Goal: Task Accomplishment & Management: Complete application form

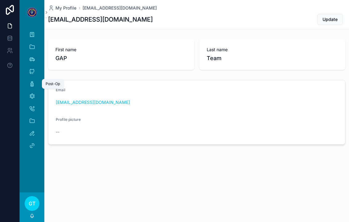
click at [30, 83] on icon "scrollable content" at bounding box center [32, 84] width 6 height 6
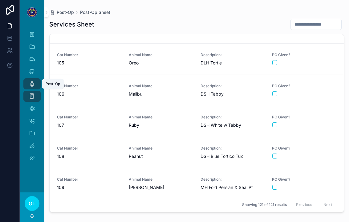
scroll to position [3225, 0]
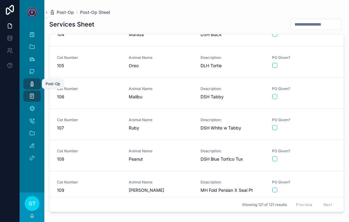
click at [316, 186] on div "PO Given?" at bounding box center [304, 186] width 64 height 13
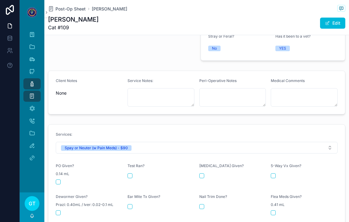
scroll to position [201, 0]
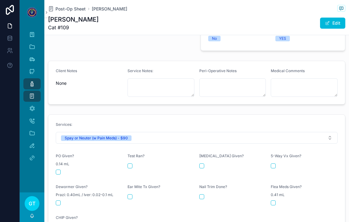
click at [59, 169] on button "scrollable content" at bounding box center [58, 171] width 5 height 5
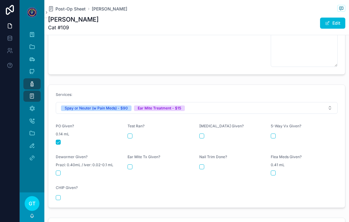
scroll to position [304, 0]
click at [134, 158] on div "Ear Mite Tx Given?" at bounding box center [161, 164] width 67 height 21
click at [129, 164] on button "scrollable content" at bounding box center [130, 166] width 5 height 5
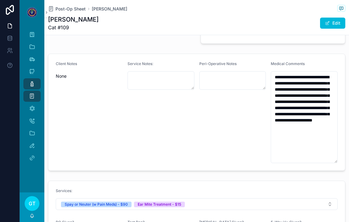
scroll to position [207, 0]
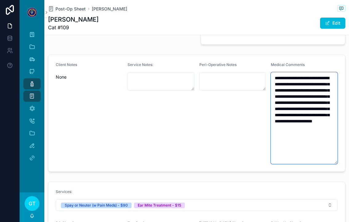
click at [316, 142] on textarea "**********" at bounding box center [304, 118] width 67 height 92
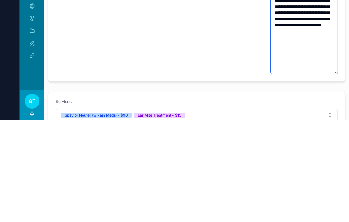
type textarea "**********"
click at [210, 62] on div "Peri-Operative Notes" at bounding box center [232, 119] width 67 height 114
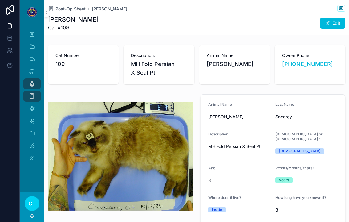
scroll to position [0, 0]
click at [32, 105] on icon "scrollable content" at bounding box center [32, 108] width 6 height 6
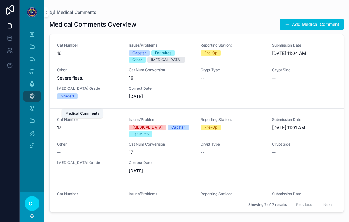
click at [285, 22] on span "scrollable content" at bounding box center [287, 24] width 5 height 5
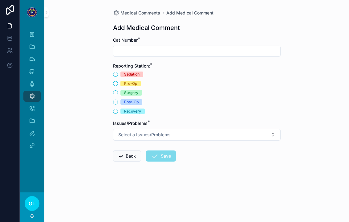
click at [145, 47] on input "scrollable content" at bounding box center [196, 51] width 167 height 9
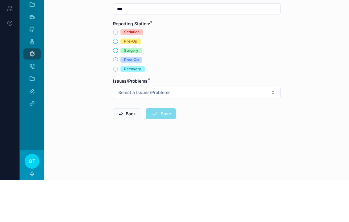
type input "***"
click at [117, 90] on button "Surgery" at bounding box center [115, 92] width 5 height 5
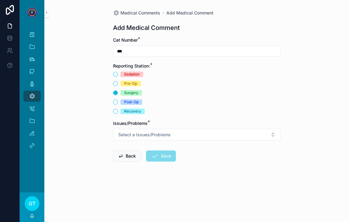
click at [269, 129] on button "Select a Issues/Problems" at bounding box center [197, 135] width 168 height 12
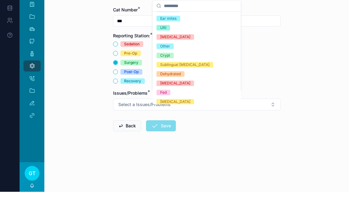
scroll to position [14, 0]
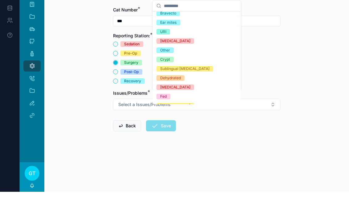
click at [180, 76] on div "Other" at bounding box center [197, 80] width 86 height 9
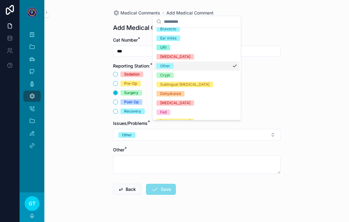
click at [176, 76] on div "Crypt" at bounding box center [197, 75] width 86 height 9
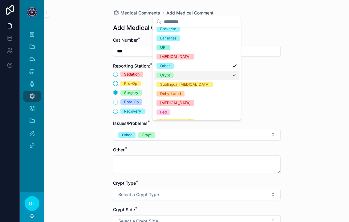
click at [231, 75] on div "Crypt" at bounding box center [197, 75] width 86 height 9
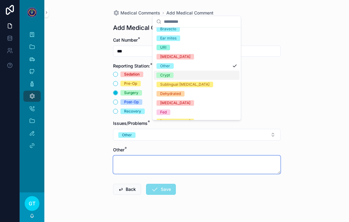
click at [166, 157] on textarea "scrollable content" at bounding box center [197, 164] width 168 height 18
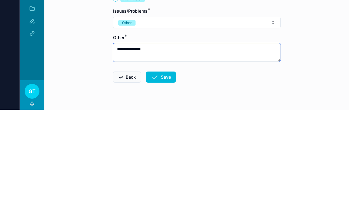
type textarea "**********"
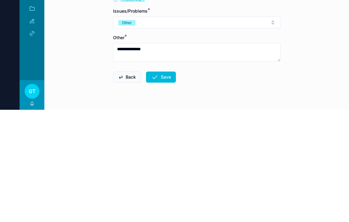
click at [161, 184] on button "Save" at bounding box center [161, 189] width 30 height 11
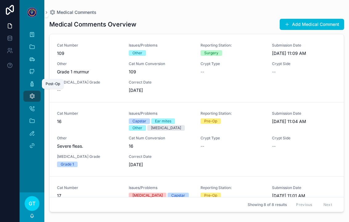
click at [50, 79] on div "Post-Op" at bounding box center [53, 84] width 22 height 10
click at [34, 81] on icon "scrollable content" at bounding box center [32, 84] width 6 height 6
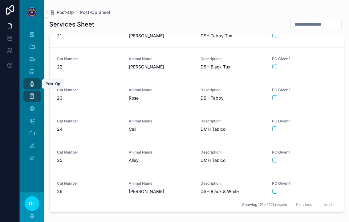
scroll to position [639, 0]
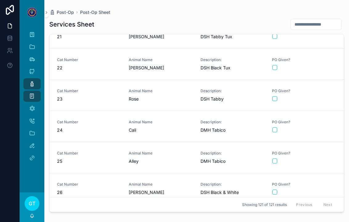
click at [175, 127] on span "Cali" at bounding box center [161, 130] width 64 height 6
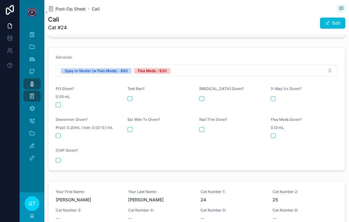
scroll to position [260, 0]
click at [58, 102] on button "scrollable content" at bounding box center [58, 104] width 5 height 5
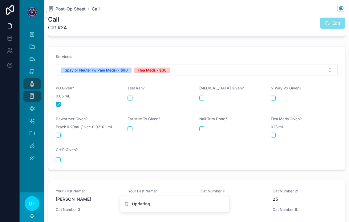
click at [275, 133] on button "scrollable content" at bounding box center [273, 135] width 5 height 5
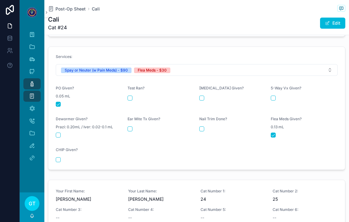
click at [69, 6] on span "Post-Op Sheet" at bounding box center [70, 9] width 30 height 6
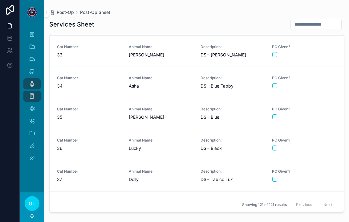
scroll to position [1002, 0]
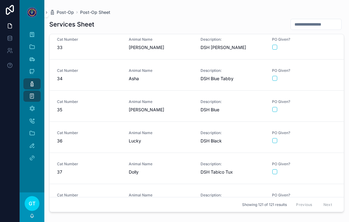
click at [273, 169] on button "scrollable content" at bounding box center [274, 171] width 5 height 5
click at [30, 105] on icon "scrollable content" at bounding box center [32, 108] width 6 height 6
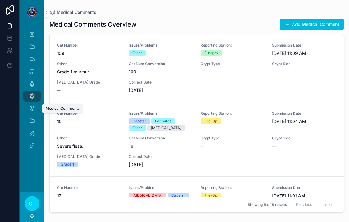
click at [322, 19] on button "Add Medical Comment" at bounding box center [312, 24] width 64 height 11
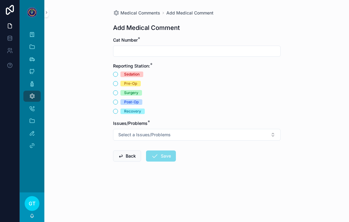
click at [124, 47] on input "scrollable content" at bounding box center [196, 51] width 167 height 9
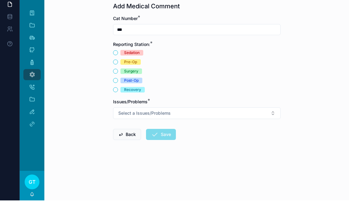
type input "***"
click at [143, 108] on span "Recovery" at bounding box center [132, 111] width 24 height 6
click at [118, 109] on button "Recovery" at bounding box center [115, 111] width 5 height 5
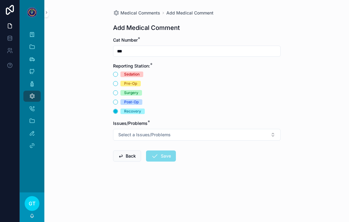
click at [181, 129] on button "Select a Issues/Problems" at bounding box center [197, 135] width 168 height 12
type input "****"
click at [172, 149] on div "Dehydrated" at bounding box center [170, 152] width 21 height 6
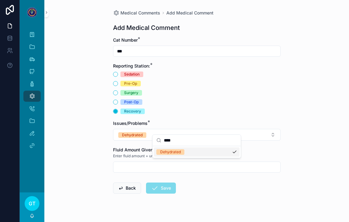
click at [119, 163] on input "scrollable content" at bounding box center [196, 167] width 167 height 9
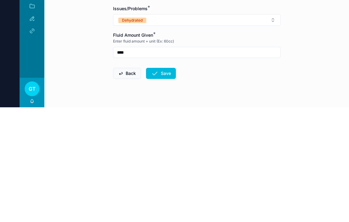
type input "****"
click at [163, 182] on button "Save" at bounding box center [161, 187] width 30 height 11
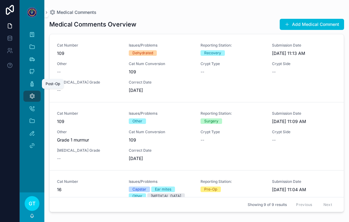
click at [31, 81] on icon "scrollable content" at bounding box center [32, 84] width 6 height 6
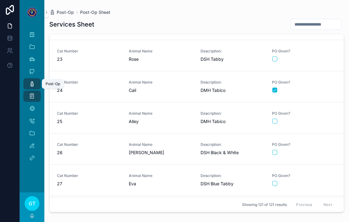
scroll to position [679, 0]
click at [172, 119] on span "Alley" at bounding box center [161, 122] width 64 height 6
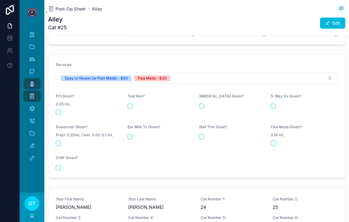
scroll to position [251, 0]
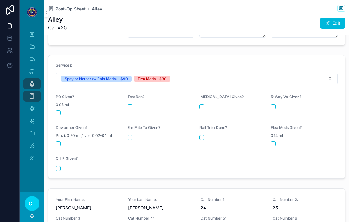
click at [59, 110] on button "scrollable content" at bounding box center [58, 112] width 5 height 5
click at [274, 141] on button "scrollable content" at bounding box center [273, 143] width 5 height 5
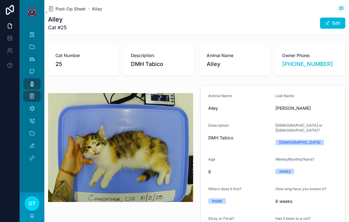
scroll to position [0, 0]
click at [65, 6] on span "Post-Op Sheet" at bounding box center [70, 9] width 30 height 6
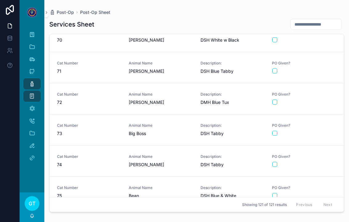
scroll to position [2162, 0]
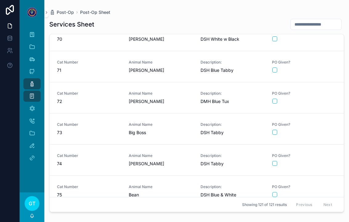
click at [159, 153] on span "Animal Name" at bounding box center [161, 155] width 64 height 5
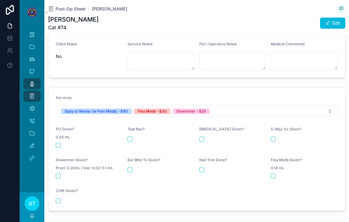
scroll to position [219, 0]
click at [60, 142] on button "scrollable content" at bounding box center [58, 144] width 5 height 5
click at [276, 173] on button "scrollable content" at bounding box center [273, 175] width 5 height 5
click at [59, 173] on button "scrollable content" at bounding box center [58, 175] width 5 height 5
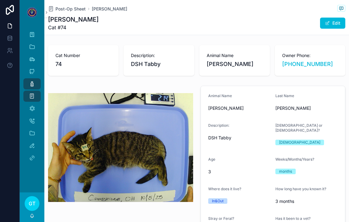
scroll to position [0, 0]
click at [64, 6] on span "Post-Op Sheet" at bounding box center [70, 9] width 30 height 6
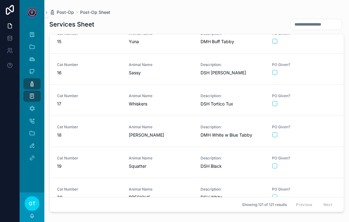
scroll to position [447, 0]
click at [96, 101] on span "17" at bounding box center [89, 104] width 64 height 6
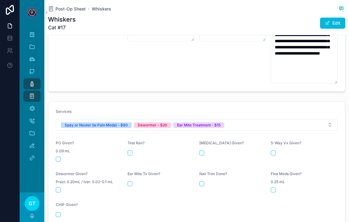
scroll to position [248, 0]
click at [59, 156] on button "scrollable content" at bounding box center [58, 158] width 5 height 5
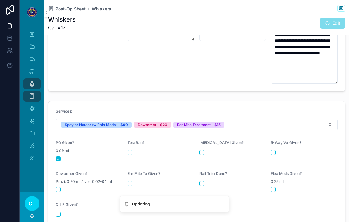
click at [56, 187] on button "scrollable content" at bounding box center [58, 189] width 5 height 5
click at [137, 181] on div "scrollable content" at bounding box center [161, 183] width 67 height 5
click at [134, 181] on div "scrollable content" at bounding box center [161, 183] width 67 height 5
click at [131, 181] on button "scrollable content" at bounding box center [130, 183] width 5 height 5
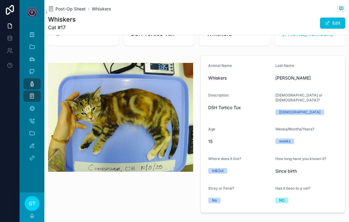
scroll to position [30, 0]
click at [68, 6] on span "Post-Op Sheet" at bounding box center [70, 9] width 30 height 6
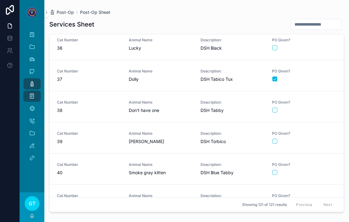
scroll to position [1088, 0]
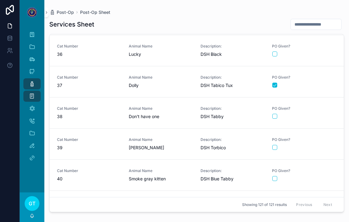
click at [143, 82] on span "Dolly" at bounding box center [161, 85] width 64 height 6
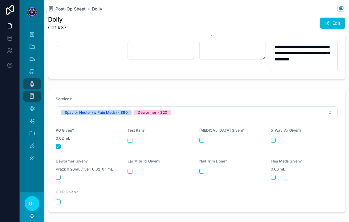
scroll to position [235, 0]
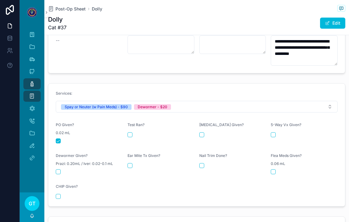
click at [66, 165] on form "Services: Spay or Neuter (w Pain Meds) - $90 Dewormer - $20 PO Given? 0.02 mL T…" at bounding box center [196, 145] width 297 height 123
click at [62, 167] on form "Services: Spay or Neuter (w Pain Meds) - $90 Dewormer - $20 PO Given? 0.02 mL T…" at bounding box center [196, 145] width 297 height 123
click at [59, 169] on button "scrollable content" at bounding box center [58, 171] width 5 height 5
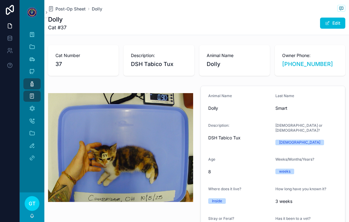
scroll to position [0, 0]
click at [70, 10] on span "Post-Op Sheet" at bounding box center [70, 9] width 30 height 6
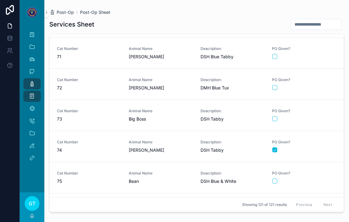
scroll to position [2176, 0]
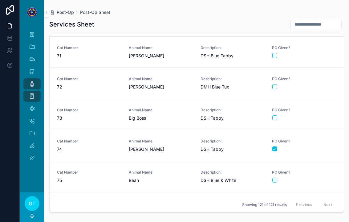
click at [165, 120] on span "Big Boss" at bounding box center [161, 118] width 64 height 6
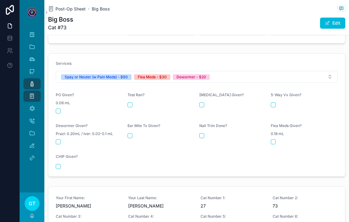
scroll to position [252, 0]
click at [59, 103] on div "PO Given? 0.06 mL" at bounding box center [89, 103] width 67 height 21
click at [62, 109] on div "scrollable content" at bounding box center [89, 111] width 67 height 5
click at [57, 109] on button "scrollable content" at bounding box center [58, 111] width 5 height 5
click at [276, 140] on button "scrollable content" at bounding box center [273, 142] width 5 height 5
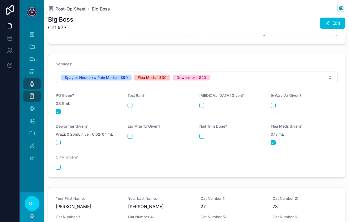
click at [63, 140] on div "scrollable content" at bounding box center [89, 142] width 67 height 5
click at [56, 140] on button "scrollable content" at bounding box center [58, 142] width 5 height 5
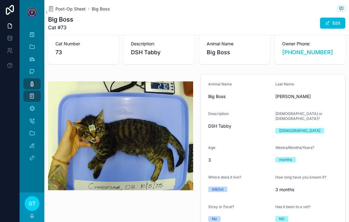
scroll to position [12, 0]
click at [72, 11] on span "Post-Op Sheet" at bounding box center [70, 9] width 30 height 6
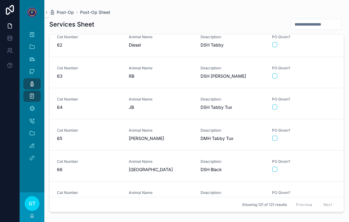
scroll to position [1880, 0]
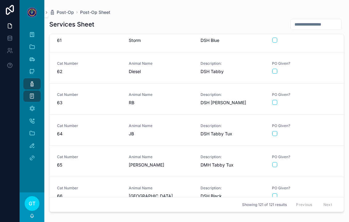
click at [167, 134] on span "JB" at bounding box center [161, 134] width 64 height 6
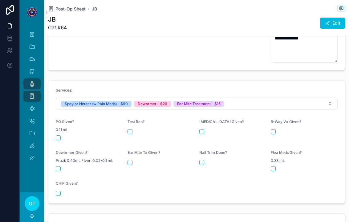
scroll to position [271, 0]
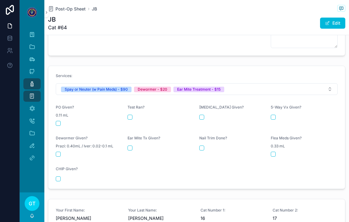
click at [57, 121] on button "scrollable content" at bounding box center [58, 123] width 5 height 5
click at [57, 152] on button "scrollable content" at bounding box center [58, 154] width 5 height 5
click at [132, 145] on button "scrollable content" at bounding box center [130, 147] width 5 height 5
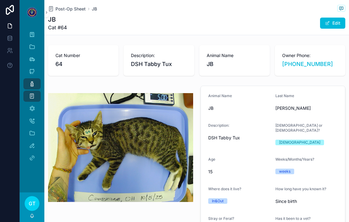
scroll to position [0, 0]
click at [66, 9] on span "Post-Op Sheet" at bounding box center [70, 9] width 30 height 6
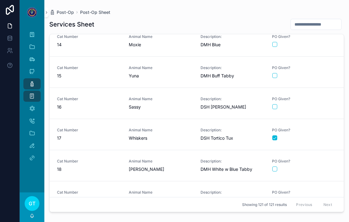
scroll to position [413, 0]
click at [109, 103] on div "Cat Number 16" at bounding box center [89, 104] width 64 height 14
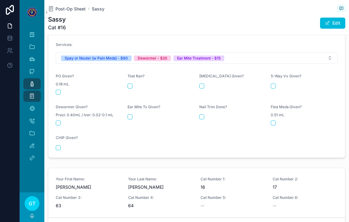
scroll to position [322, 0]
click at [52, 82] on form "Services: Spay or Neuter (w Pain Meds) - $90 Dewormer - $20 Ear Mite Treatment …" at bounding box center [196, 96] width 297 height 123
click at [59, 90] on button "scrollable content" at bounding box center [58, 92] width 5 height 5
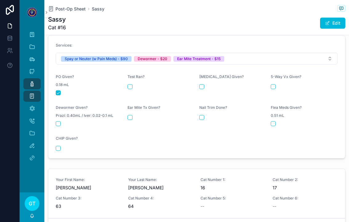
click at [61, 108] on div "Dewormer Given? Prazi: 0.40mL / Iver: 0.02-0.1 mL" at bounding box center [89, 115] width 67 height 21
click at [63, 121] on div "scrollable content" at bounding box center [89, 123] width 67 height 5
click at [58, 121] on button "scrollable content" at bounding box center [58, 123] width 5 height 5
click at [130, 109] on div "Ear Mite Tx Given?" at bounding box center [161, 115] width 67 height 21
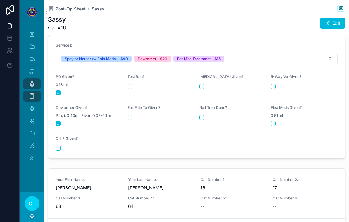
click at [130, 115] on button "scrollable content" at bounding box center [130, 117] width 5 height 5
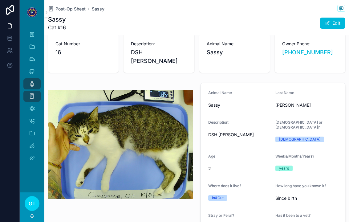
scroll to position [9, 0]
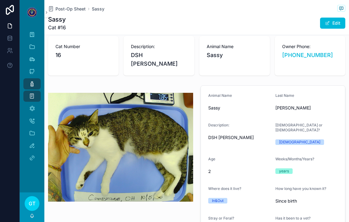
click at [70, 8] on span "Post-Op Sheet" at bounding box center [70, 9] width 30 height 6
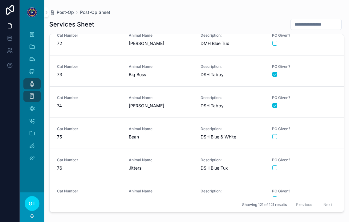
scroll to position [2221, 0]
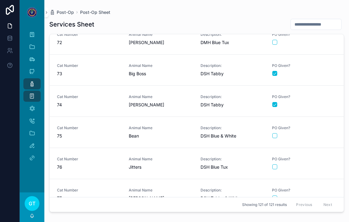
click at [170, 163] on div "Animal Name Jitters" at bounding box center [161, 164] width 64 height 14
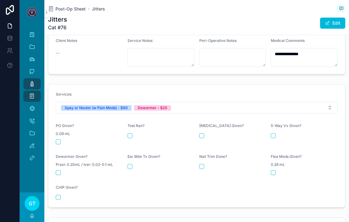
scroll to position [226, 0]
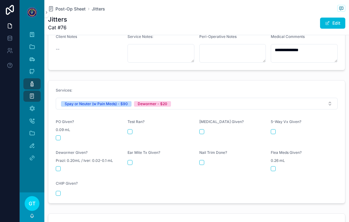
click at [51, 133] on form "Services: Spay or Neuter (w Pain Meds) - $90 Dewormer - $20 PO Given? 0.09 mL T…" at bounding box center [196, 141] width 297 height 123
click at [57, 135] on button "scrollable content" at bounding box center [58, 137] width 5 height 5
click at [60, 166] on button "scrollable content" at bounding box center [58, 168] width 5 height 5
click at [62, 3] on div "Post-Op Sheet Jitters Jitters Cat #76 Edit" at bounding box center [196, 17] width 297 height 35
click at [65, 10] on span "Post-Op Sheet" at bounding box center [70, 9] width 30 height 6
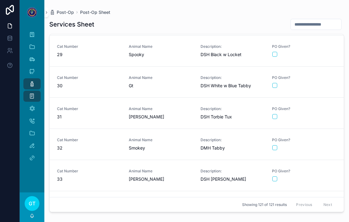
scroll to position [871, 0]
click at [172, 144] on div "Animal Name Smokey" at bounding box center [161, 144] width 64 height 14
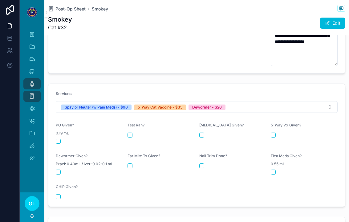
scroll to position [259, 0]
click at [62, 138] on div "scrollable content" at bounding box center [89, 140] width 67 height 5
click at [59, 138] on button "scrollable content" at bounding box center [58, 140] width 5 height 5
click at [275, 132] on button "scrollable content" at bounding box center [273, 134] width 5 height 5
click at [62, 169] on div "scrollable content" at bounding box center [89, 171] width 67 height 5
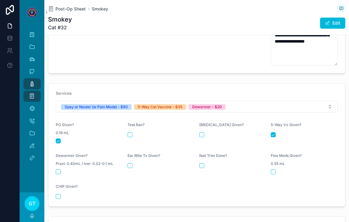
click at [63, 169] on div "scrollable content" at bounding box center [89, 171] width 67 height 5
click at [59, 169] on button "scrollable content" at bounding box center [58, 171] width 5 height 5
click at [64, 12] on span "Post-Op Sheet" at bounding box center [70, 9] width 30 height 6
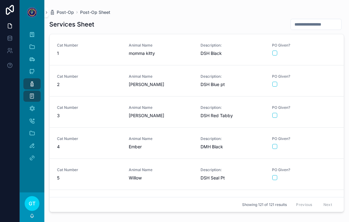
click at [178, 51] on span "momma kitty" at bounding box center [161, 53] width 64 height 6
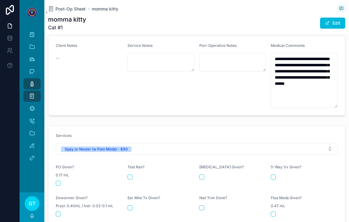
scroll to position [219, 0]
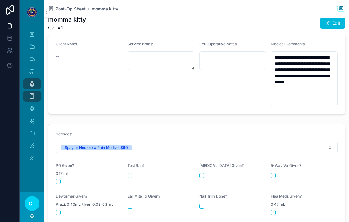
click at [59, 179] on button "scrollable content" at bounding box center [58, 181] width 5 height 5
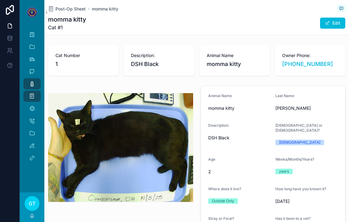
scroll to position [0, 0]
click at [62, 12] on span "Post-Op Sheet" at bounding box center [70, 9] width 30 height 6
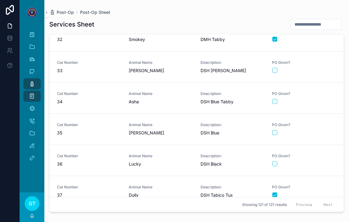
scroll to position [966, 0]
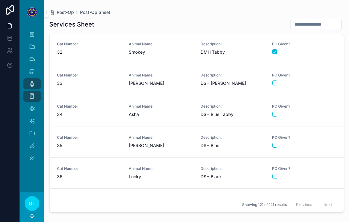
click at [190, 86] on span "[PERSON_NAME]" at bounding box center [161, 83] width 64 height 6
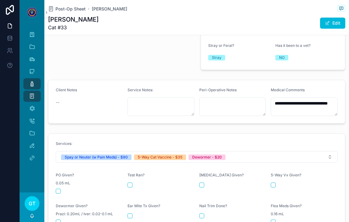
scroll to position [182, 0]
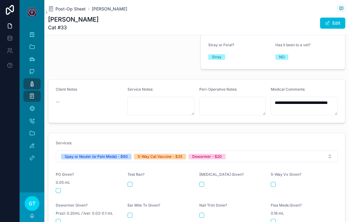
click at [62, 173] on div "PO Given? 0.05 mL" at bounding box center [89, 182] width 67 height 21
click at [56, 188] on button "scrollable content" at bounding box center [58, 190] width 5 height 5
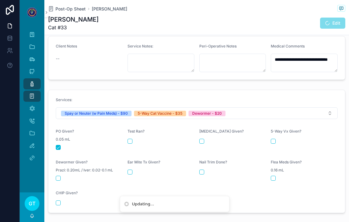
scroll to position [229, 0]
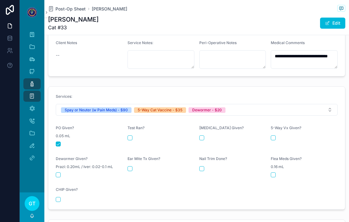
click at [271, 135] on button "scrollable content" at bounding box center [273, 137] width 5 height 5
click at [59, 167] on form "Services: Spay or Neuter (w Pain Meds) - $90 5-Way Cat Vaccine - $35 Dewormer -…" at bounding box center [196, 148] width 297 height 123
click at [59, 172] on button "scrollable content" at bounding box center [58, 174] width 5 height 5
click at [71, 10] on span "Post-Op Sheet" at bounding box center [70, 9] width 30 height 6
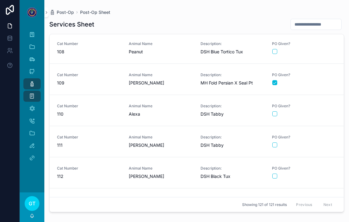
scroll to position [3333, 0]
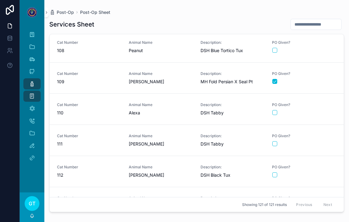
click at [141, 122] on link "Cat Number 110 Animal Name Alexa Description: DSH Tabby PO Given?" at bounding box center [197, 109] width 294 height 31
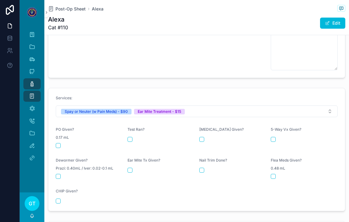
scroll to position [274, 0]
click at [128, 161] on div "Ear Mite Tx Given?" at bounding box center [161, 167] width 67 height 21
click at [140, 168] on div "Ear Mite Tx Given?" at bounding box center [161, 167] width 67 height 21
click at [130, 168] on button "scrollable content" at bounding box center [130, 169] width 5 height 5
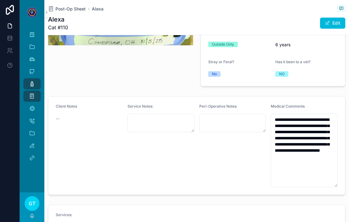
scroll to position [157, 0]
click at [65, 10] on span "Post-Op Sheet" at bounding box center [70, 9] width 30 height 6
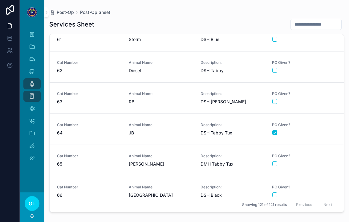
scroll to position [1879, 0]
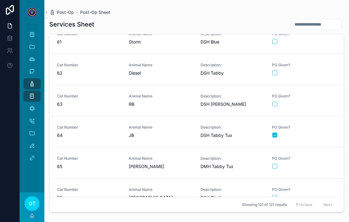
click at [110, 101] on span "63" at bounding box center [89, 104] width 64 height 6
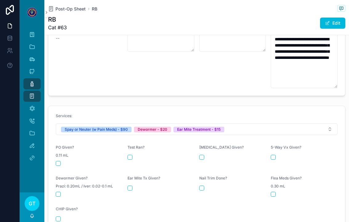
scroll to position [250, 0]
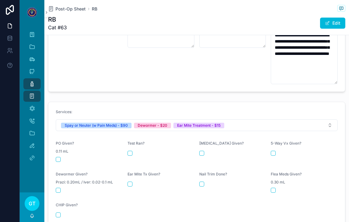
click at [59, 157] on button "scrollable content" at bounding box center [58, 159] width 5 height 5
click at [63, 188] on div "scrollable content" at bounding box center [89, 190] width 67 height 5
click at [56, 188] on button "scrollable content" at bounding box center [58, 190] width 5 height 5
click at [130, 182] on button "scrollable content" at bounding box center [130, 184] width 5 height 5
click at [63, 6] on span "Post-Op Sheet" at bounding box center [70, 9] width 30 height 6
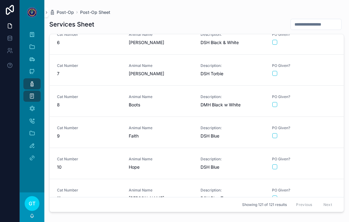
scroll to position [170, 0]
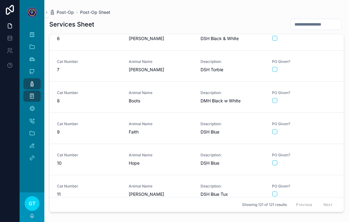
click at [104, 96] on div "Cat Number 8" at bounding box center [89, 97] width 64 height 14
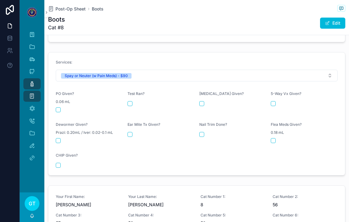
scroll to position [269, 0]
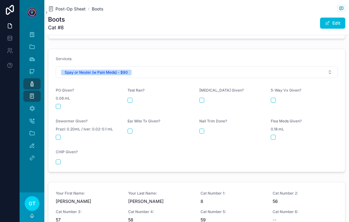
click at [58, 104] on button "scrollable content" at bounding box center [58, 106] width 5 height 5
click at [72, 6] on span "Post-Op Sheet" at bounding box center [70, 9] width 30 height 6
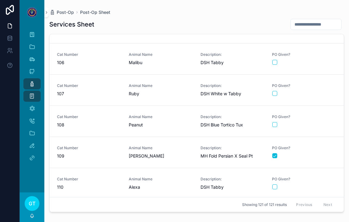
scroll to position [3259, 0]
click at [184, 93] on span "Ruby" at bounding box center [161, 93] width 64 height 6
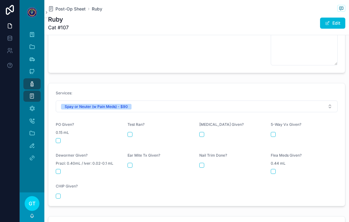
scroll to position [309, 0]
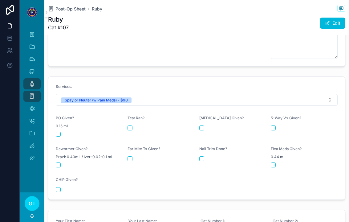
click at [59, 132] on button "scrollable content" at bounding box center [58, 134] width 5 height 5
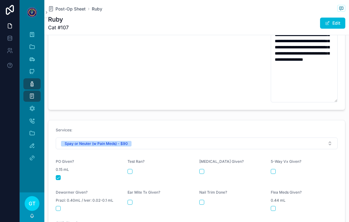
scroll to position [266, 0]
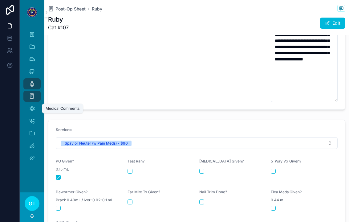
click at [35, 110] on div "Medical Comments" at bounding box center [32, 109] width 10 height 10
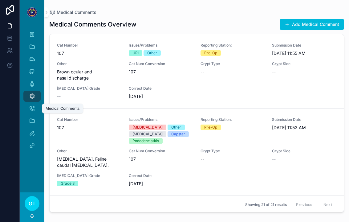
click at [290, 29] on button "Add Medical Comment" at bounding box center [312, 24] width 64 height 11
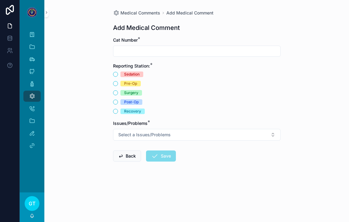
click at [148, 54] on input "scrollable content" at bounding box center [196, 51] width 167 height 9
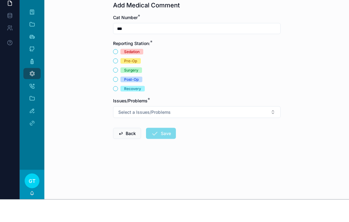
type input "***"
click at [115, 100] on button "Post-Op" at bounding box center [115, 102] width 5 height 5
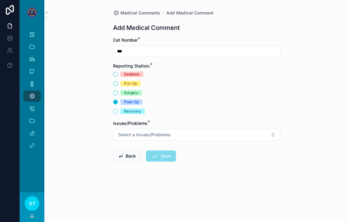
click at [194, 129] on button "Select a Issues/Problems" at bounding box center [197, 135] width 168 height 12
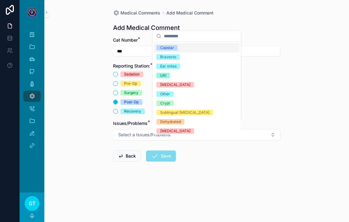
click at [182, 60] on div "Bravecto" at bounding box center [197, 56] width 86 height 9
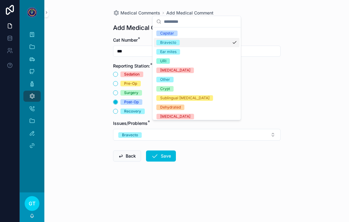
click at [165, 152] on button "Save" at bounding box center [161, 155] width 30 height 11
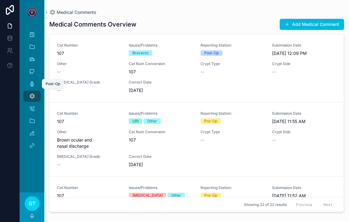
click at [25, 78] on link "Post-Op" at bounding box center [31, 83] width 17 height 11
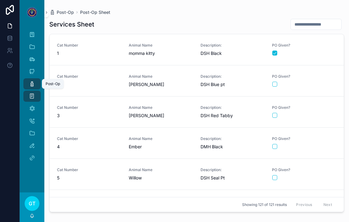
click at [39, 78] on link "Post-Op" at bounding box center [31, 83] width 17 height 11
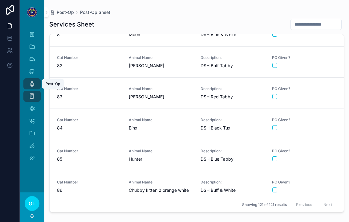
scroll to position [2508, 0]
click at [181, 125] on span "Binx" at bounding box center [161, 128] width 64 height 6
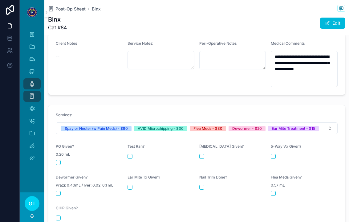
scroll to position [221, 0]
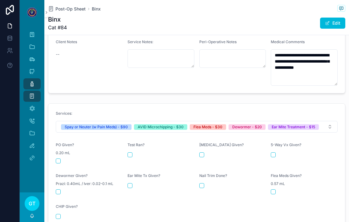
click at [64, 146] on div "PO Given? 0.20 mL" at bounding box center [89, 152] width 67 height 21
click at [61, 146] on div "PO Given? 0.20 mL" at bounding box center [89, 152] width 67 height 21
click at [62, 145] on div "PO Given? 0.20 mL" at bounding box center [89, 152] width 67 height 21
click at [60, 158] on button "scrollable content" at bounding box center [58, 160] width 5 height 5
click at [58, 214] on button "scrollable content" at bounding box center [58, 216] width 5 height 5
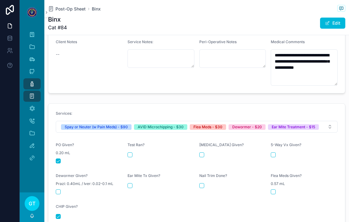
click at [60, 189] on button "scrollable content" at bounding box center [58, 191] width 5 height 5
click at [133, 183] on div "scrollable content" at bounding box center [161, 185] width 67 height 5
click at [125, 172] on form "Services: Spay or Neuter (w Pain Meds) - $90 AVID Microchipping - $30 Flea Meds…" at bounding box center [196, 165] width 297 height 123
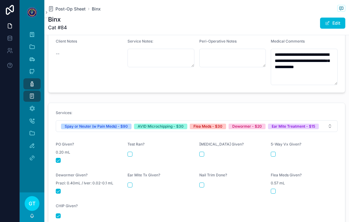
scroll to position [220, 0]
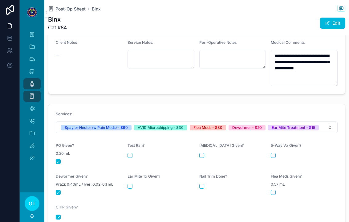
click at [137, 174] on div "Ear Mite Tx Given?" at bounding box center [161, 184] width 67 height 21
click at [132, 184] on button "scrollable content" at bounding box center [130, 186] width 5 height 5
click at [273, 190] on button "scrollable content" at bounding box center [273, 192] width 5 height 5
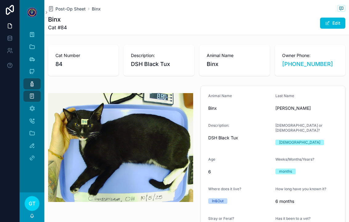
scroll to position [0, 0]
click at [66, 6] on span "Post-Op Sheet" at bounding box center [70, 9] width 30 height 6
